Goal: Information Seeking & Learning: Learn about a topic

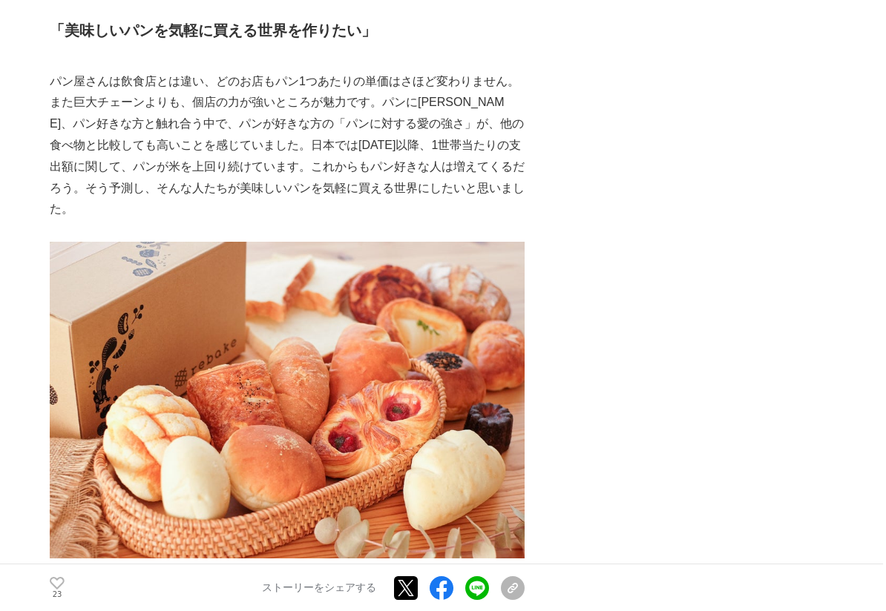
scroll to position [2151, 0]
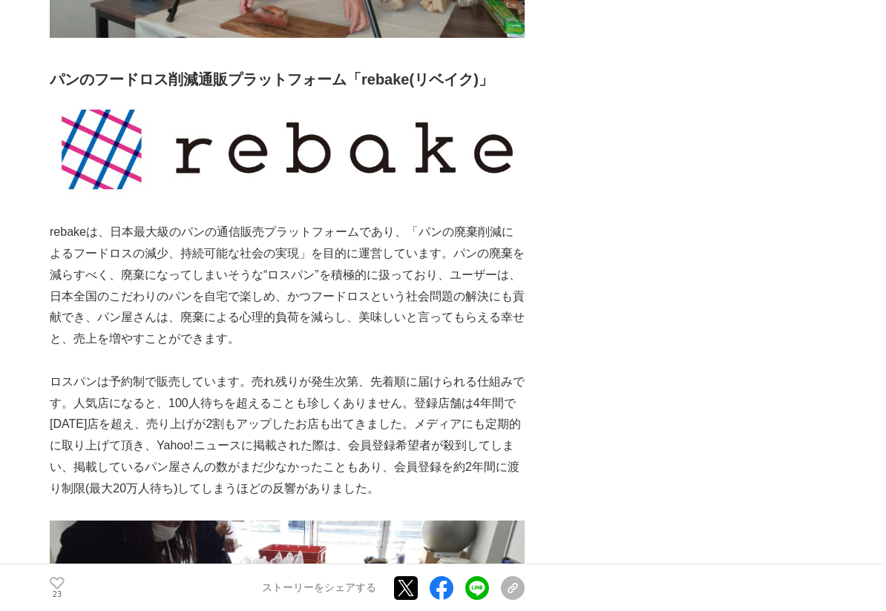
scroll to position [3189, 0]
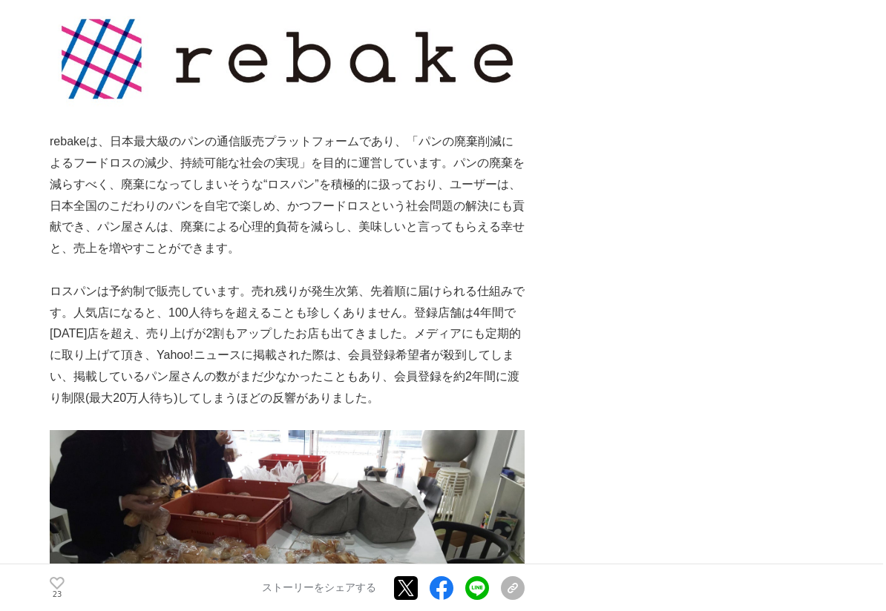
click at [333, 110] on img at bounding box center [287, 59] width 475 height 102
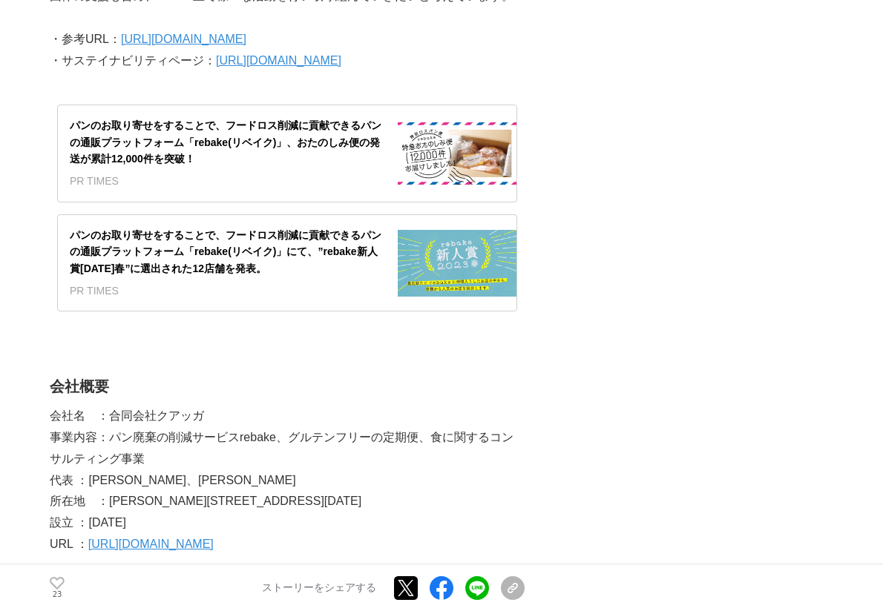
scroll to position [7862, 0]
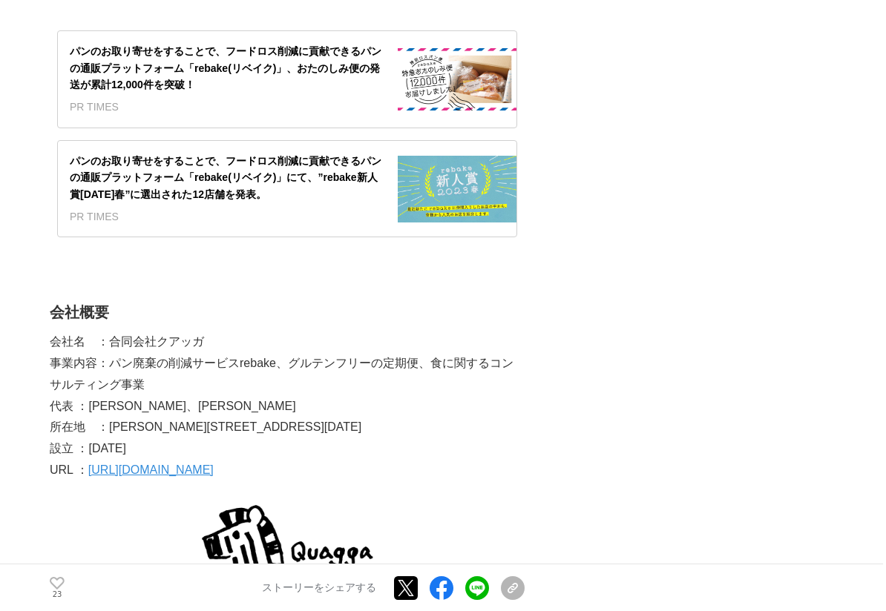
drag, startPoint x: 560, startPoint y: 164, endPoint x: 609, endPoint y: 94, distance: 85.2
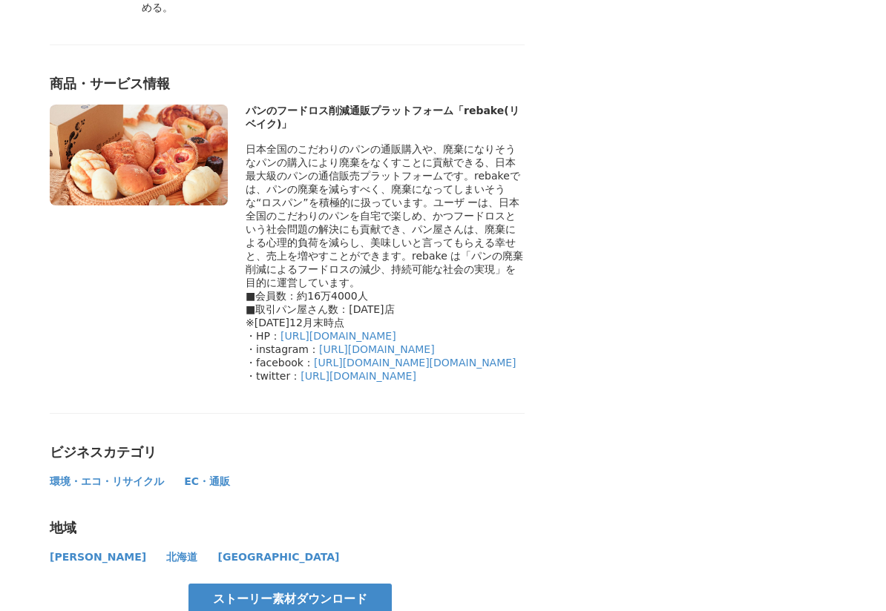
scroll to position [8974, 0]
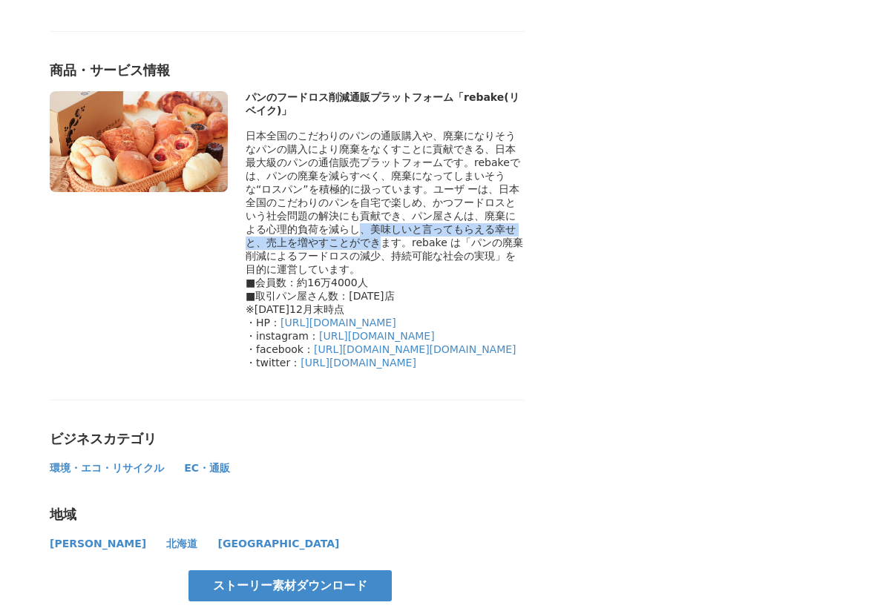
drag, startPoint x: 498, startPoint y: 453, endPoint x: 516, endPoint y: 470, distance: 25.2
click at [516, 277] on div at bounding box center [384, 203] width 279 height 147
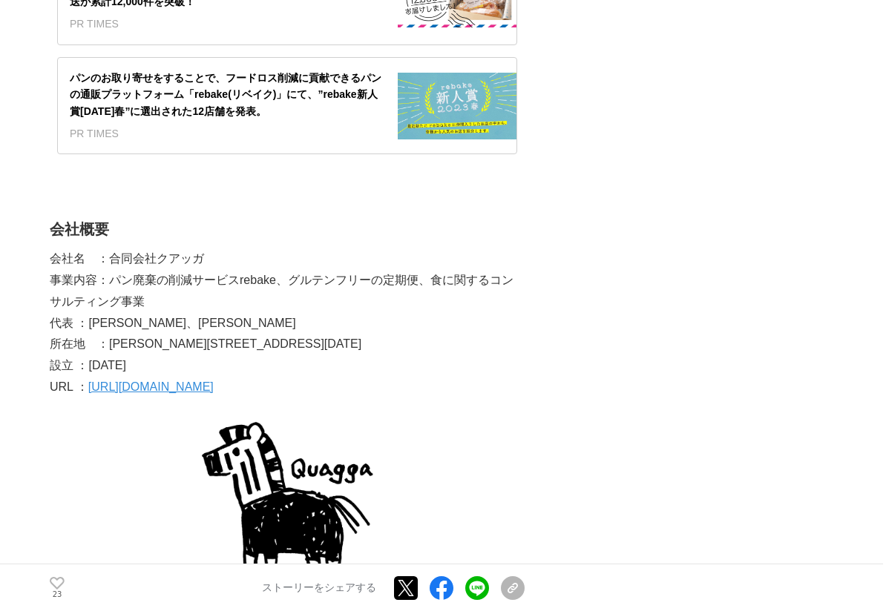
scroll to position [7936, 0]
